Goal: Task Accomplishment & Management: Use online tool/utility

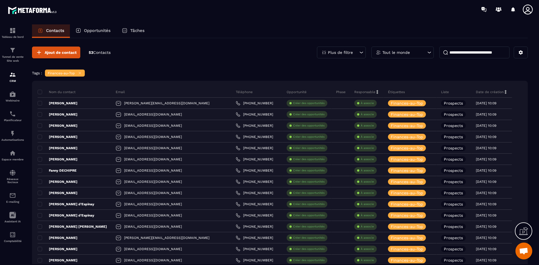
scroll to position [331, 0]
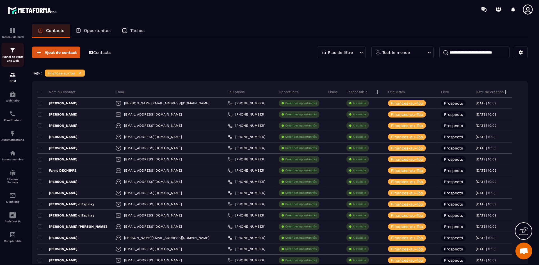
click at [15, 52] on img at bounding box center [12, 50] width 7 height 7
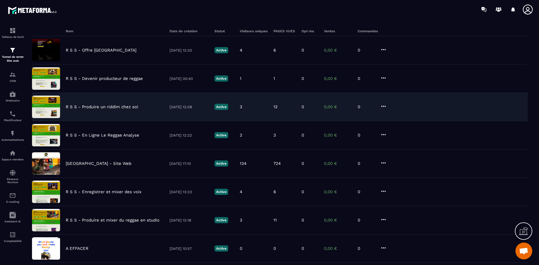
scroll to position [46, 0]
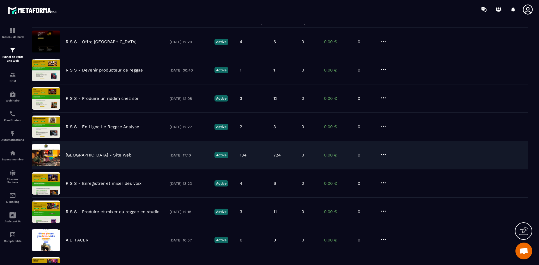
click at [87, 152] on div "Reggae Sound School - Site Web 06/08/2025 17:10 Active 134 724 0 0,00 € 0" at bounding box center [280, 155] width 496 height 28
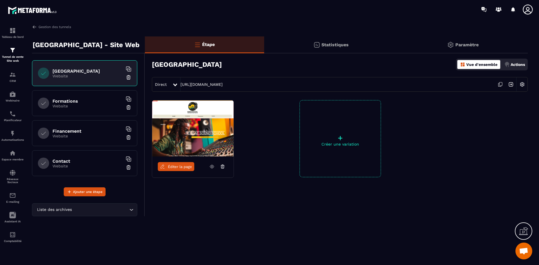
click at [182, 169] on link "Éditer la page" at bounding box center [176, 166] width 36 height 9
